Goal: Find specific page/section: Find specific page/section

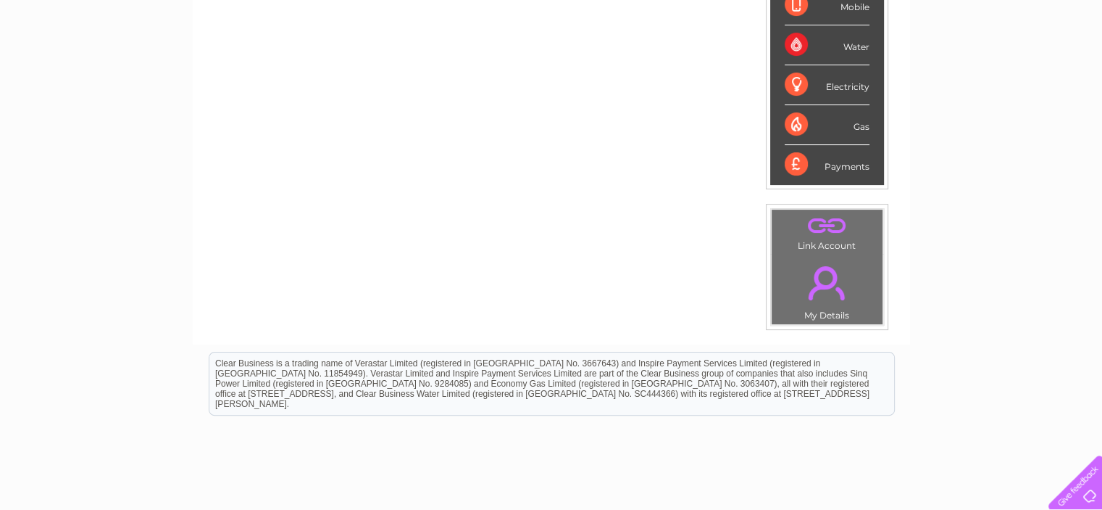
scroll to position [421, 0]
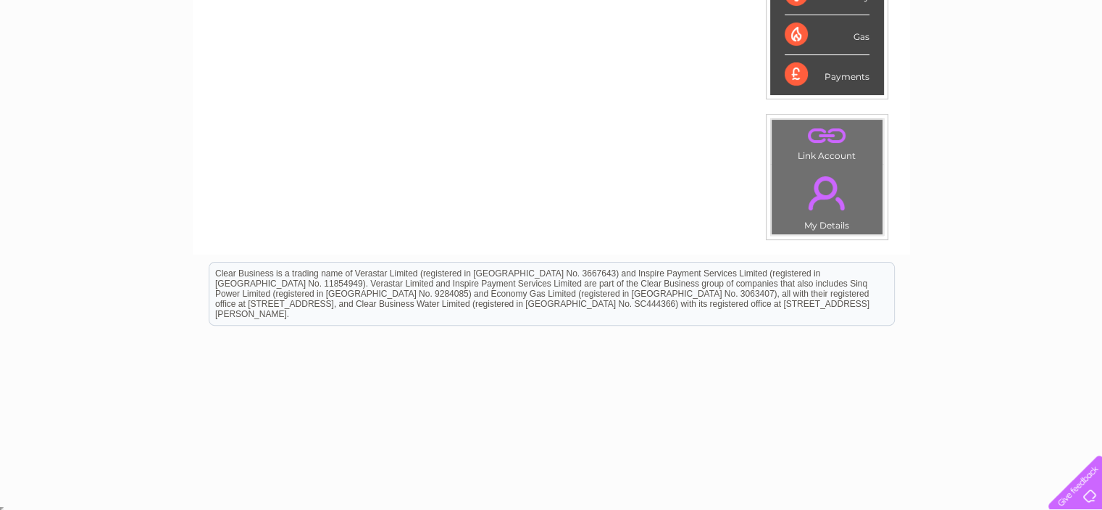
click at [811, 193] on link "." at bounding box center [828, 192] width 104 height 51
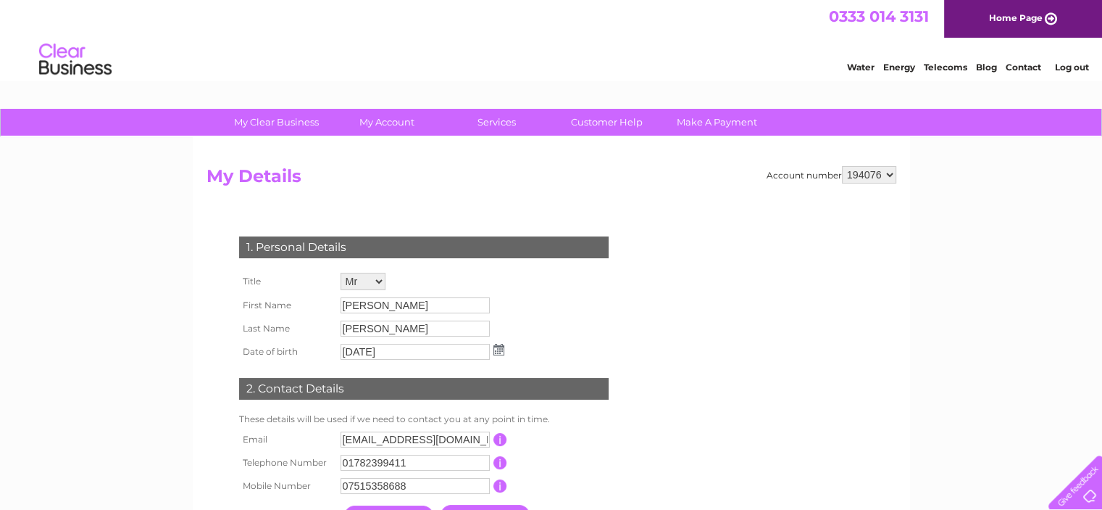
click at [950, 67] on link "Telecoms" at bounding box center [945, 67] width 43 height 11
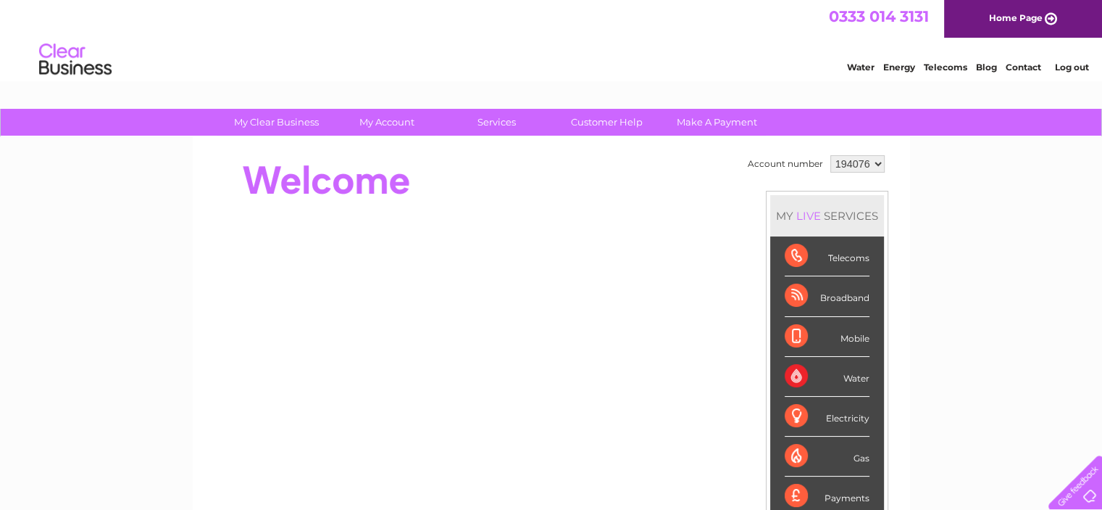
click at [1022, 64] on link "Contact" at bounding box center [1024, 67] width 36 height 11
click at [265, 57] on div "Water Energy Telecoms Blog Contact Log out" at bounding box center [551, 61] width 1102 height 47
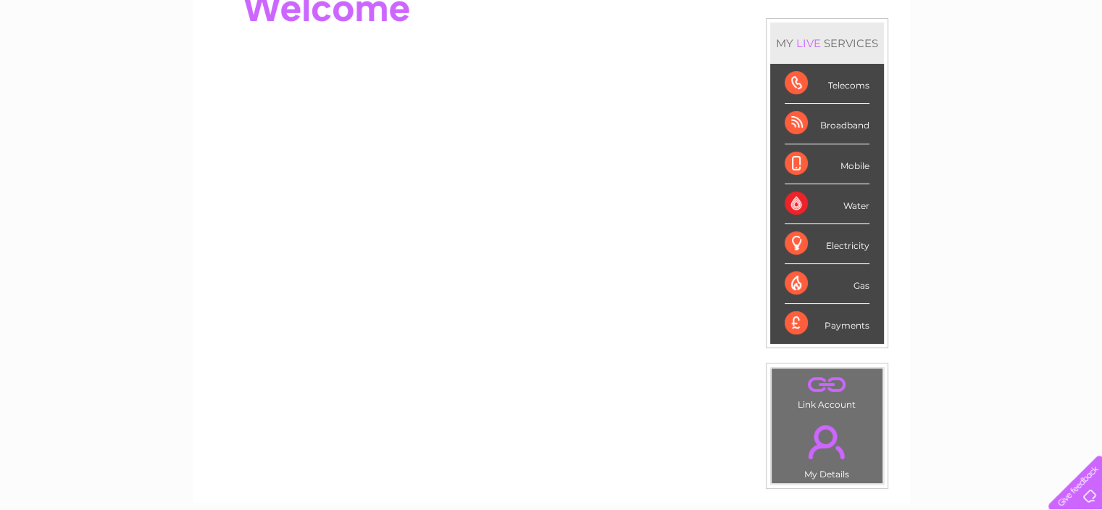
scroll to position [59, 0]
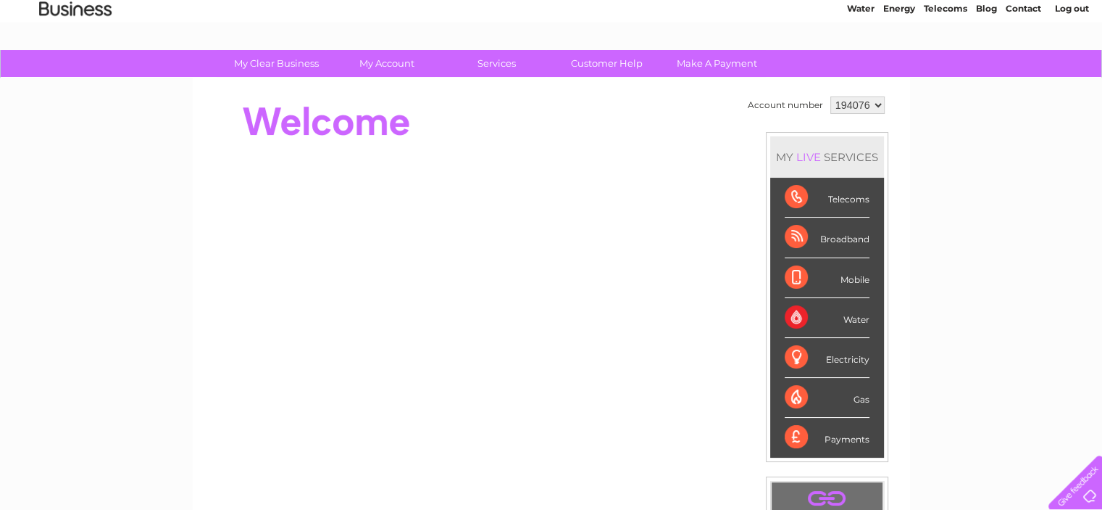
click at [847, 196] on div "Telecoms" at bounding box center [827, 198] width 85 height 40
click at [796, 196] on div "Telecoms" at bounding box center [827, 198] width 85 height 40
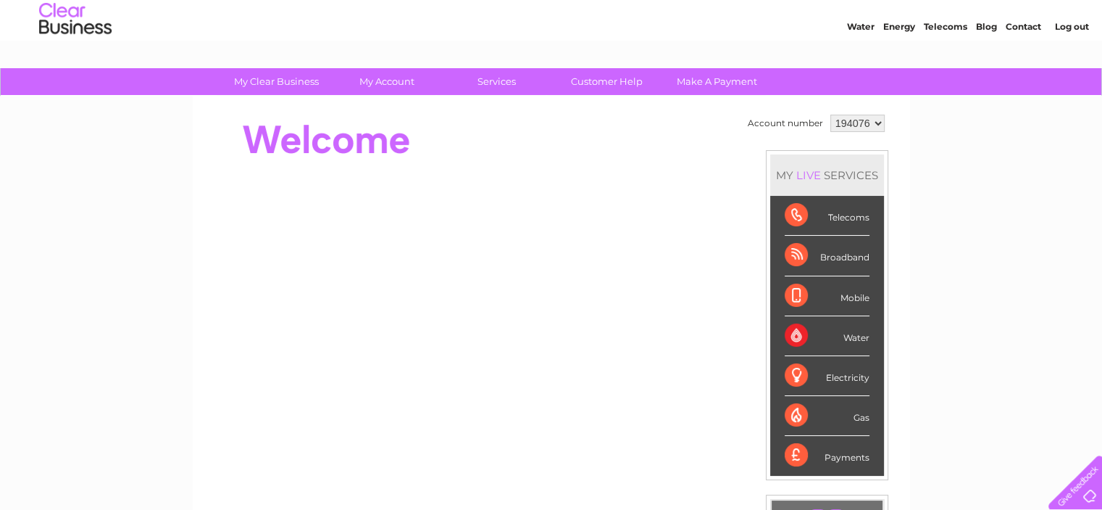
scroll to position [0, 0]
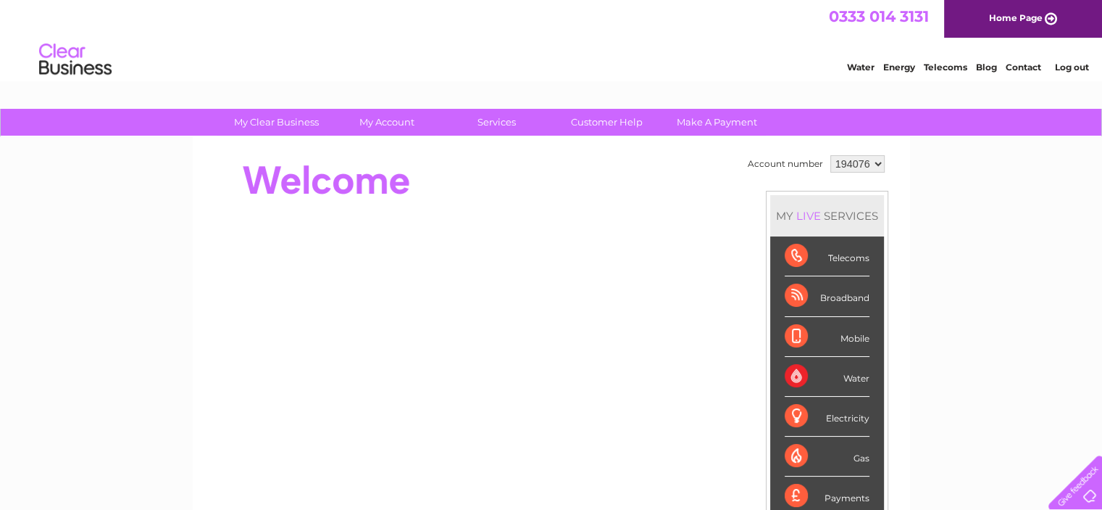
drag, startPoint x: 464, startPoint y: 4, endPoint x: 519, endPoint y: 62, distance: 80.0
click at [623, 64] on div "Water Energy Telecoms Blog Contact Log out" at bounding box center [551, 61] width 1102 height 47
